Goal: Book appointment/travel/reservation

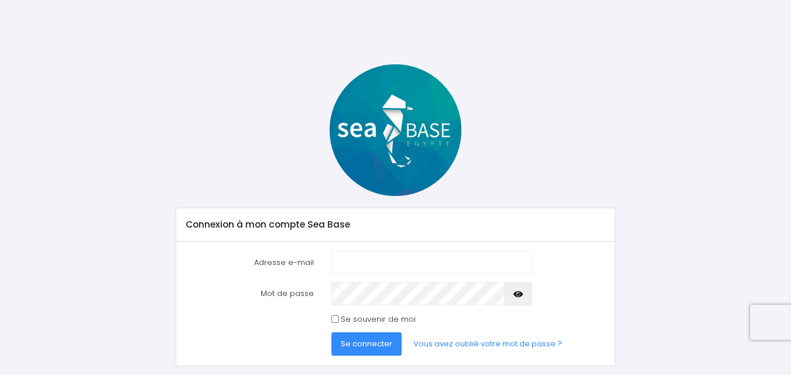
drag, startPoint x: 0, startPoint y: 0, endPoint x: 383, endPoint y: 265, distance: 465.7
click at [383, 265] on input "Adresse e-mail" at bounding box center [431, 262] width 201 height 23
type input "[EMAIL_ADDRESS][DOMAIN_NAME]"
click at [521, 294] on icon "button" at bounding box center [517, 294] width 9 height 0
click at [382, 345] on span "Se connecter" at bounding box center [366, 343] width 51 height 11
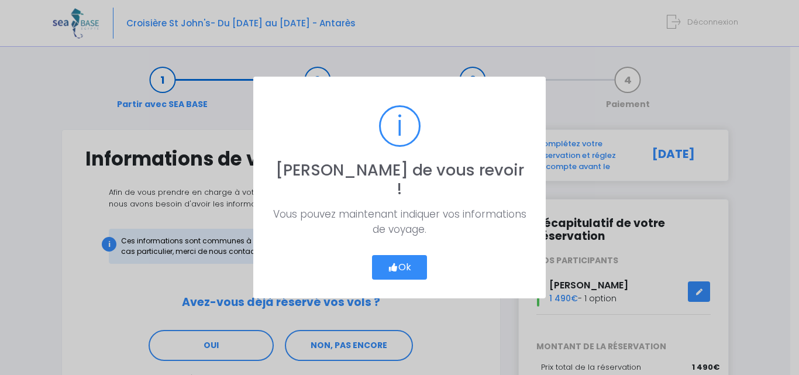
click at [406, 255] on button "Ok" at bounding box center [399, 267] width 55 height 25
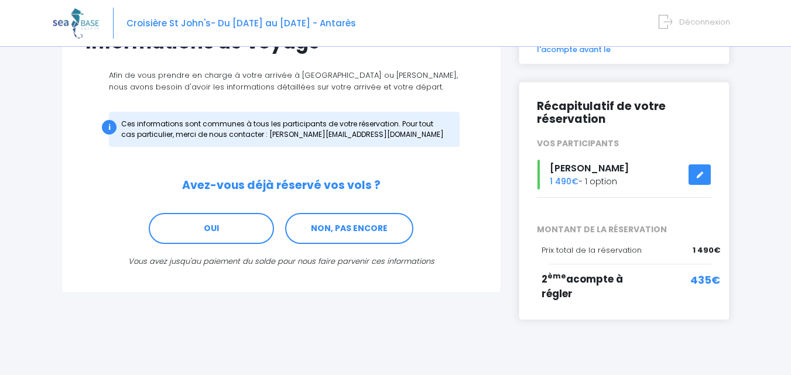
scroll to position [59, 0]
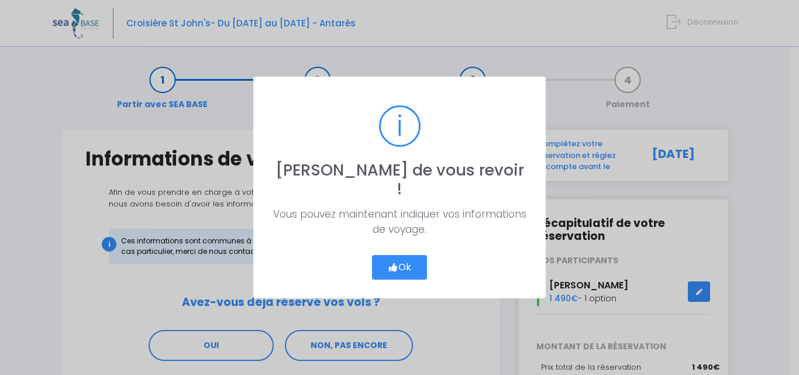
click at [400, 255] on button "Ok" at bounding box center [399, 267] width 55 height 25
